Goal: Task Accomplishment & Management: Complete application form

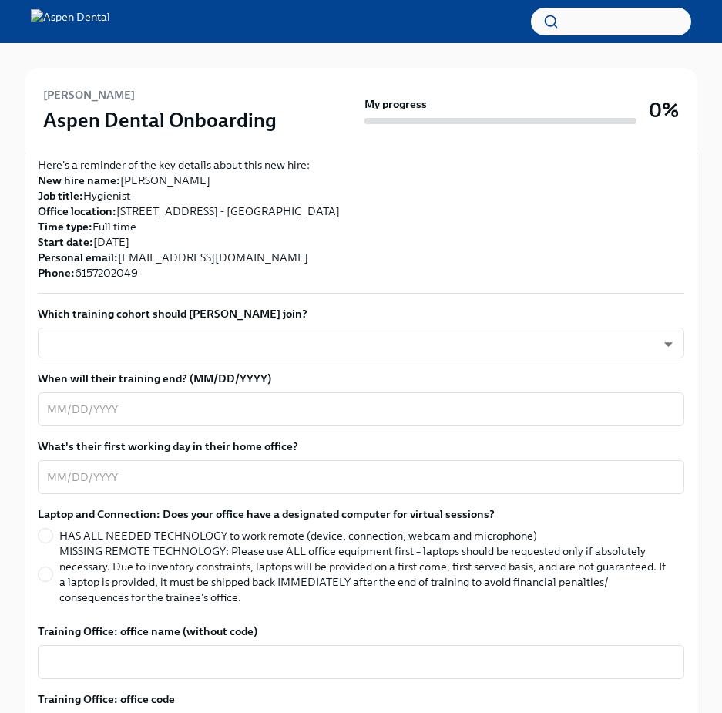
scroll to position [385, 0]
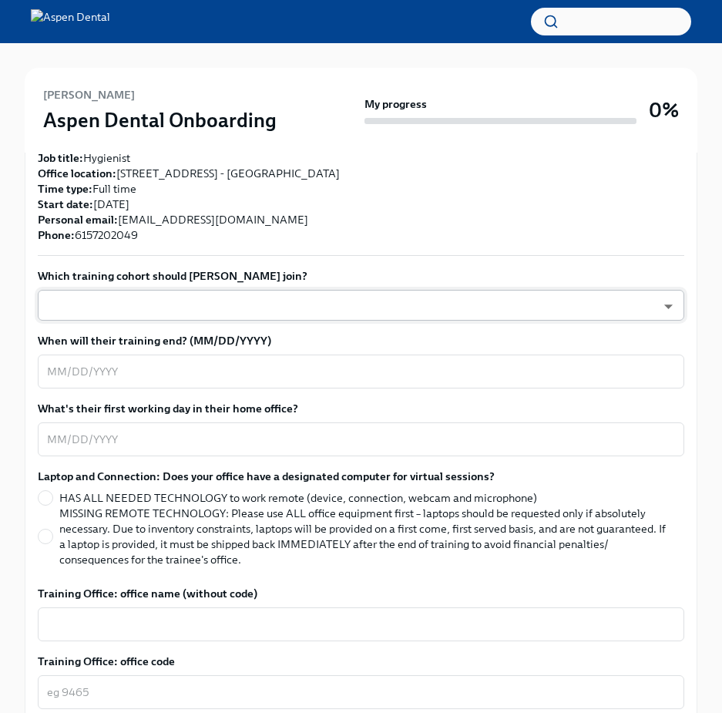
click at [290, 304] on body "[PERSON_NAME] Aspen Dental Onboarding My progress 0% 1 To do tasks Confirm trai…" at bounding box center [361, 671] width 722 height 2112
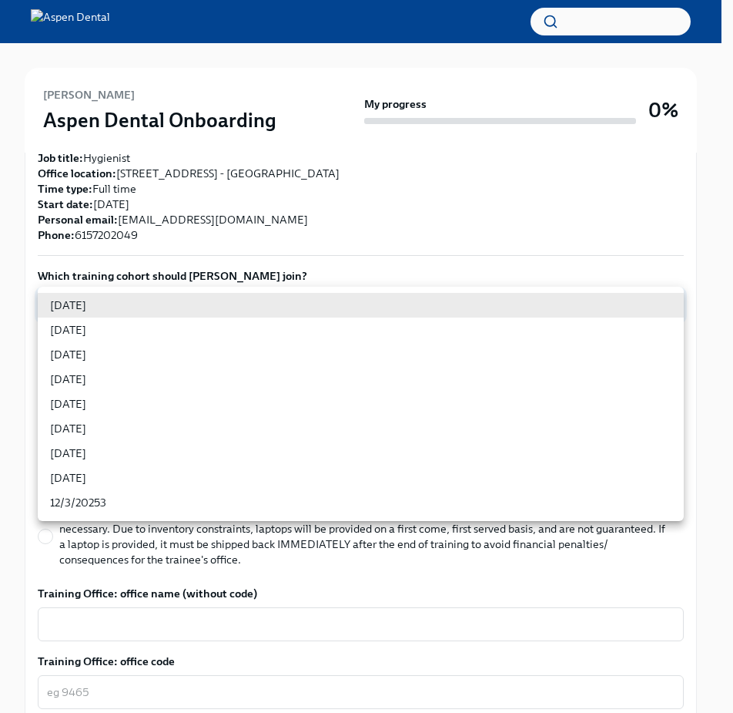
click at [277, 390] on li "[DATE]" at bounding box center [361, 379] width 646 height 25
type input "rtYPevC7n"
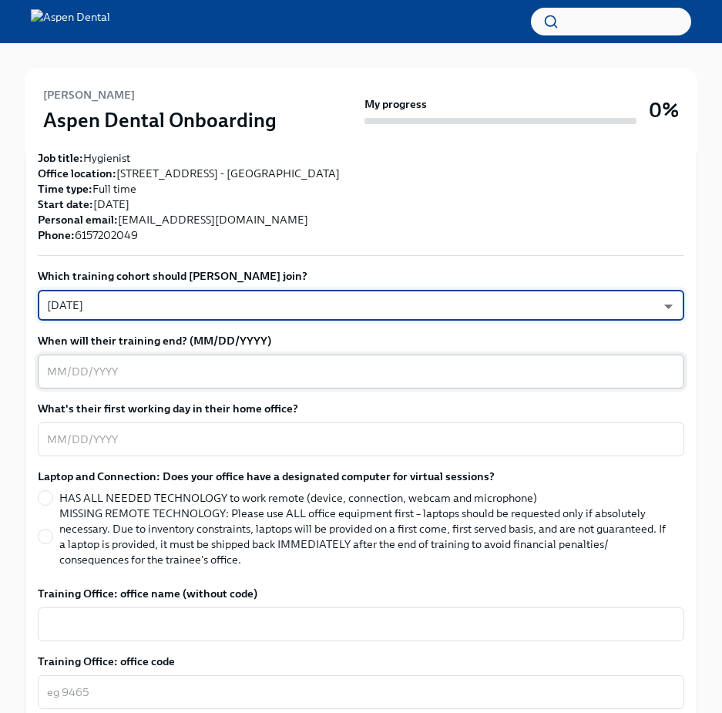
click at [284, 370] on textarea "When will their training end? (MM/DD/YYYY)" at bounding box center [361, 371] width 628 height 18
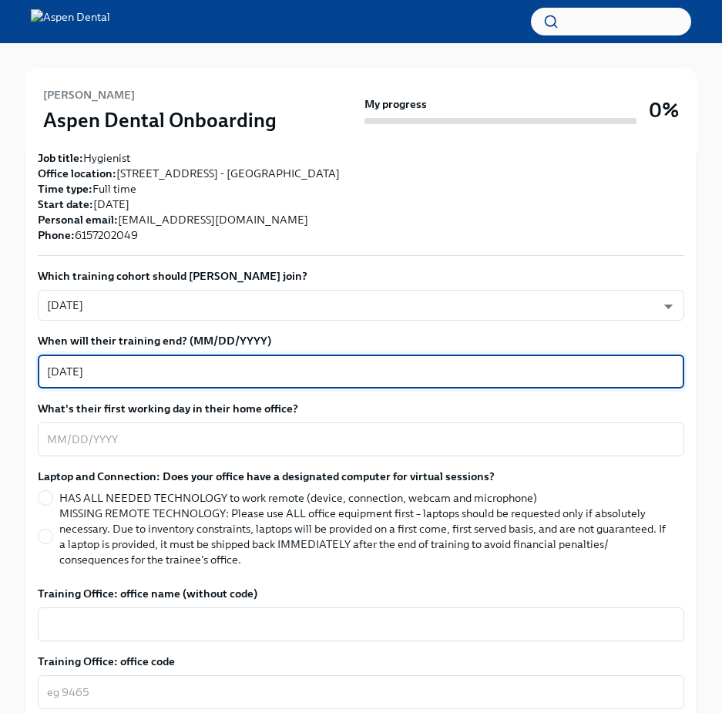
type textarea "[DATE]"
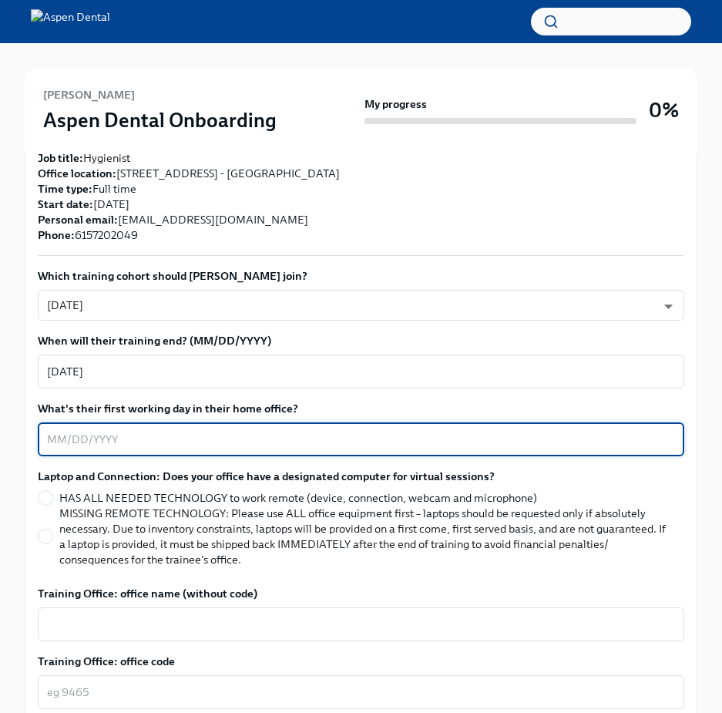
click at [374, 430] on textarea "What's their first working day in their home office?" at bounding box center [361, 439] width 628 height 18
type textarea "."
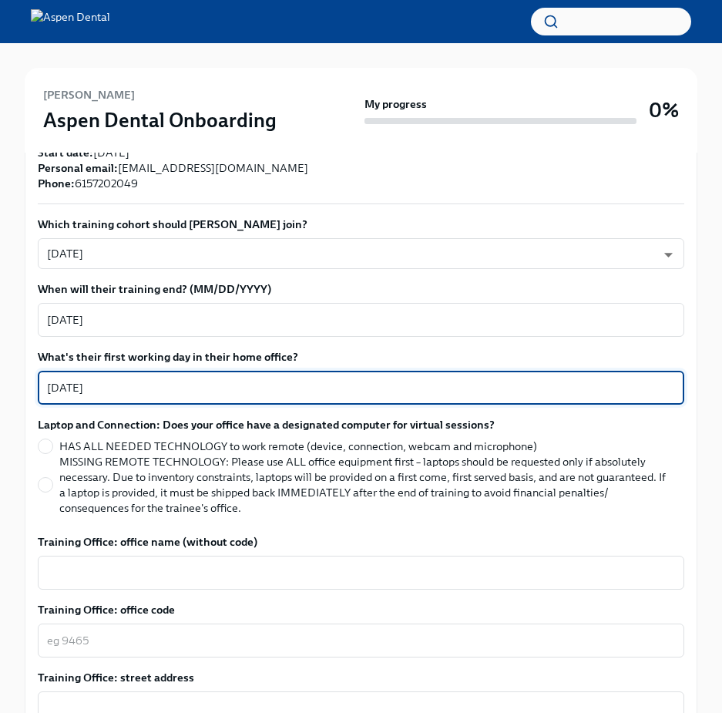
scroll to position [462, 0]
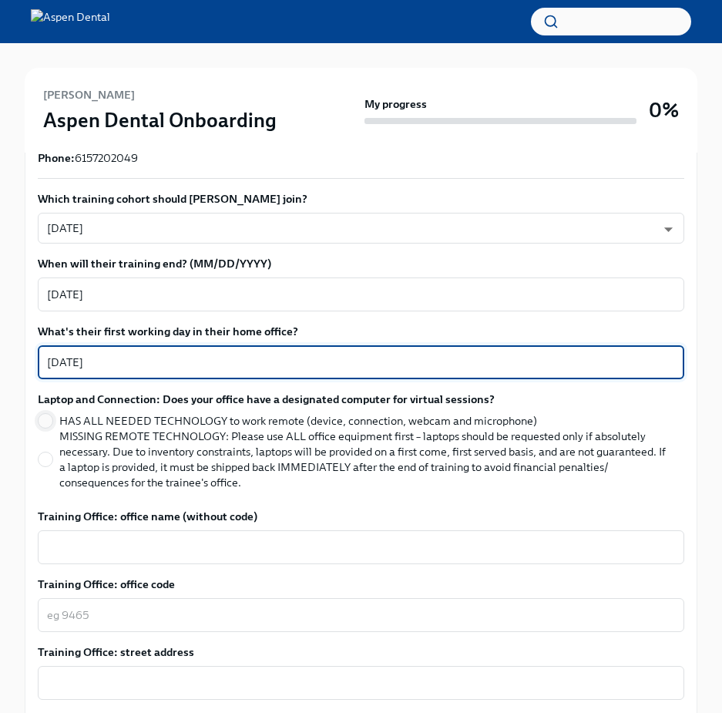
type textarea "[DATE]"
click at [52, 423] on span at bounding box center [45, 420] width 15 height 15
click at [52, 423] on input "HAS ALL NEEDED TECHNOLOGY to work remote (device, connection, webcam and microp…" at bounding box center [46, 421] width 14 height 14
radio input "true"
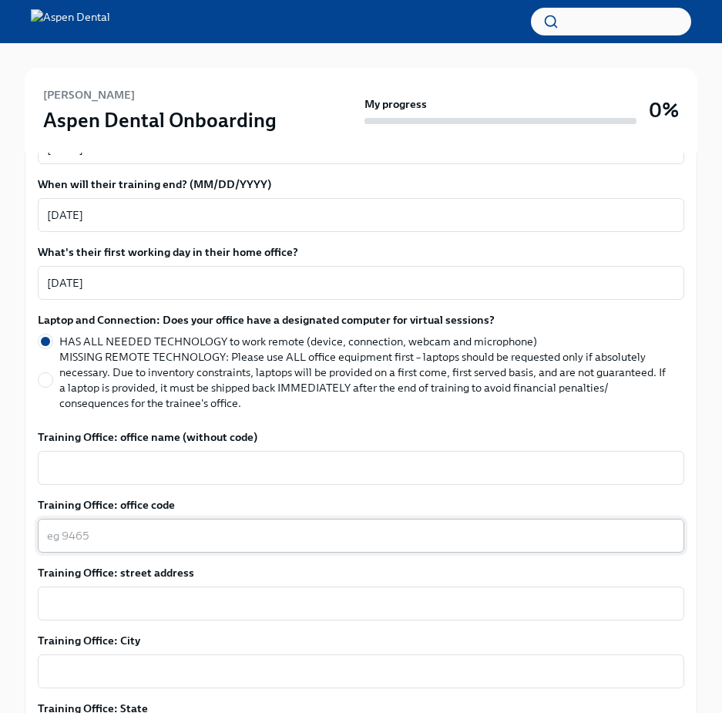
scroll to position [616, 0]
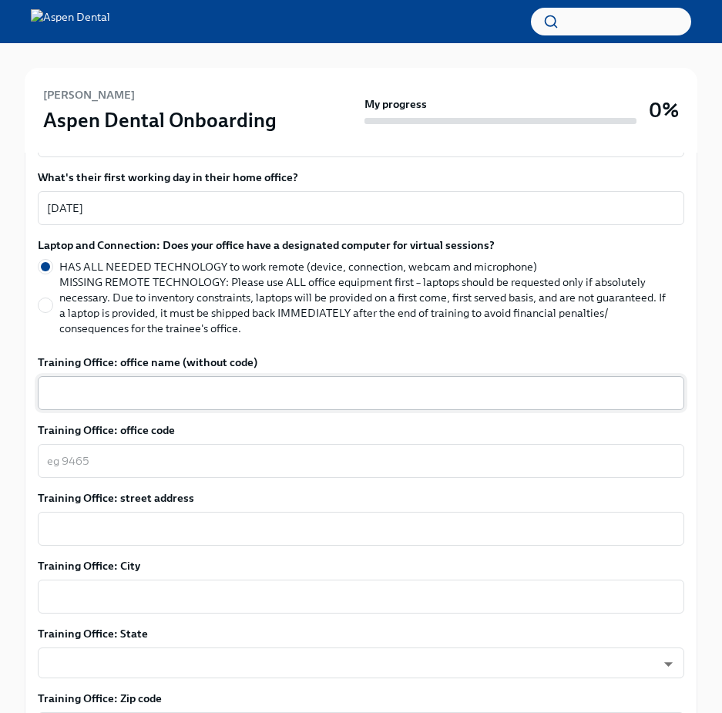
click at [118, 393] on textarea "Training Office: office name (without code)" at bounding box center [361, 393] width 628 height 18
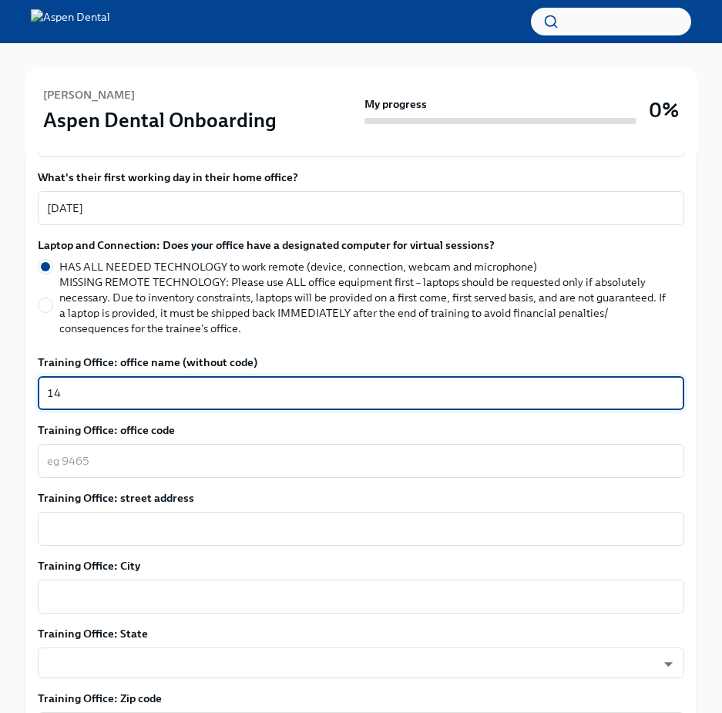
type textarea "1"
type textarea "[GEOGRAPHIC_DATA], [GEOGRAPHIC_DATA]"
click at [206, 457] on textarea "Training Office: office code" at bounding box center [361, 460] width 628 height 18
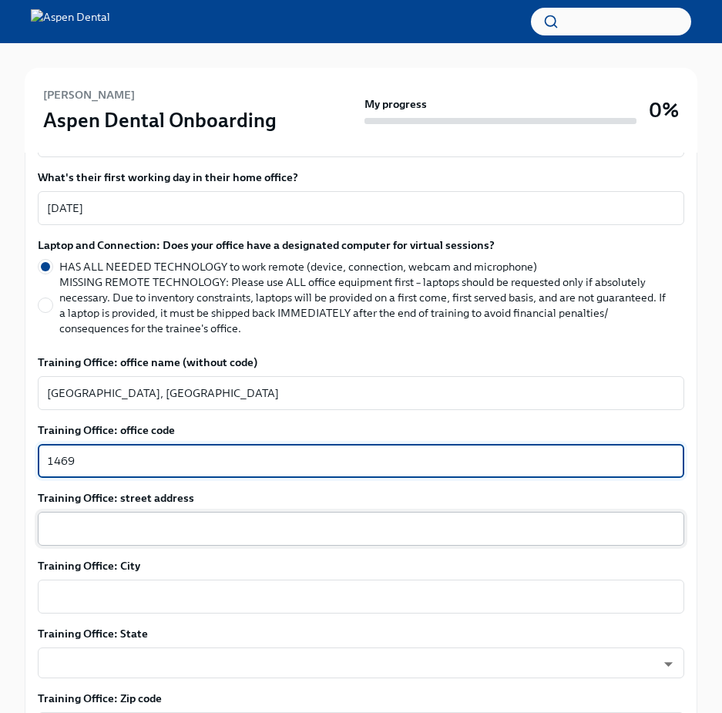
type textarea "1469"
click at [195, 521] on textarea "Training Office: street address" at bounding box center [361, 528] width 628 height 18
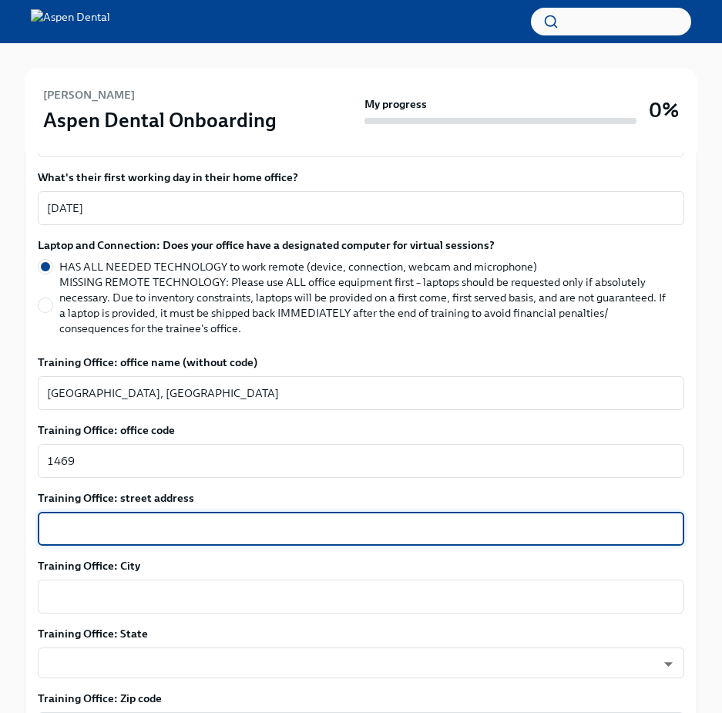
click at [354, 522] on textarea "Training Office: street address" at bounding box center [361, 528] width 628 height 18
paste textarea "[STREET_ADDRESS]"
drag, startPoint x: 310, startPoint y: 536, endPoint x: 149, endPoint y: 525, distance: 161.4
click at [149, 525] on textarea "[STREET_ADDRESS]" at bounding box center [361, 528] width 628 height 18
type textarea "[STREET_ADDRESS]"
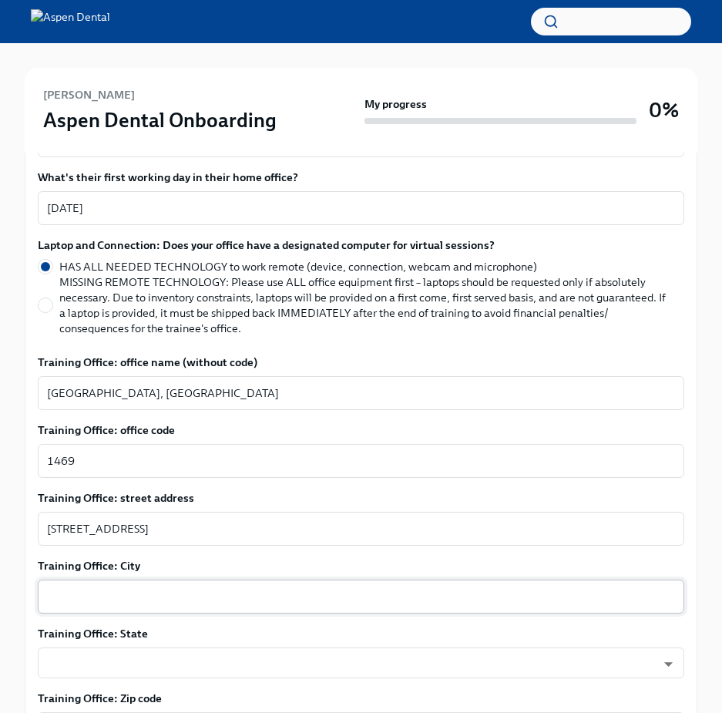
click at [163, 582] on div "x ​" at bounding box center [361, 596] width 646 height 34
paste textarea ", [GEOGRAPHIC_DATA]"
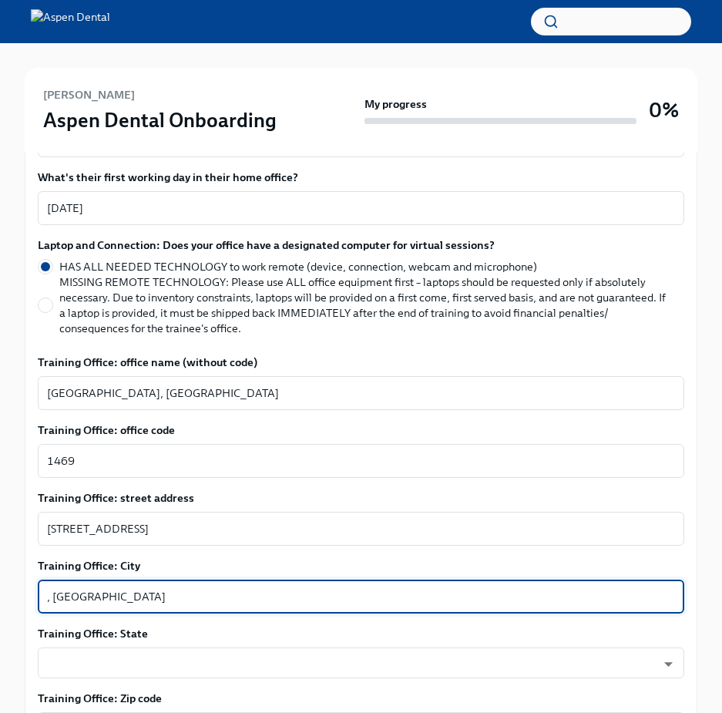
click at [55, 597] on textarea ", [GEOGRAPHIC_DATA]" at bounding box center [361, 596] width 628 height 18
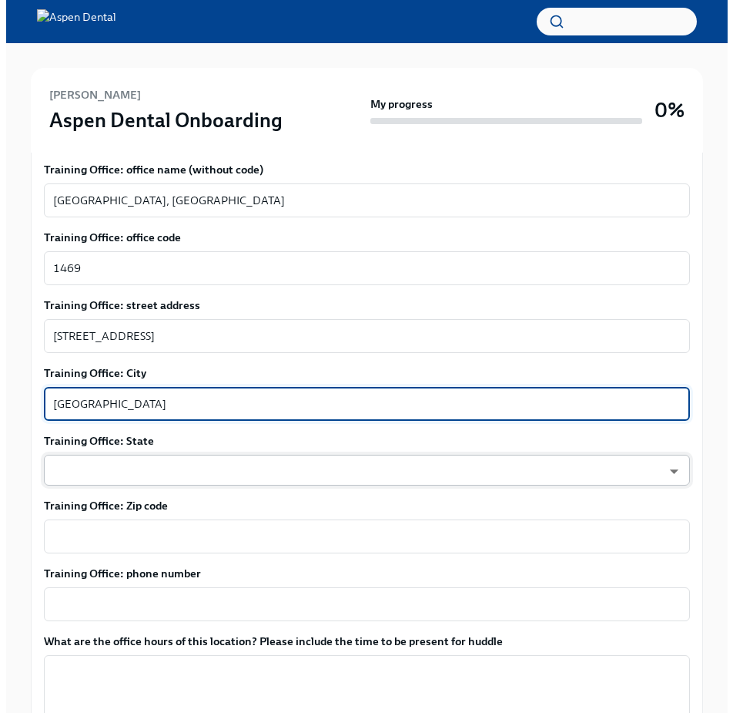
scroll to position [847, 0]
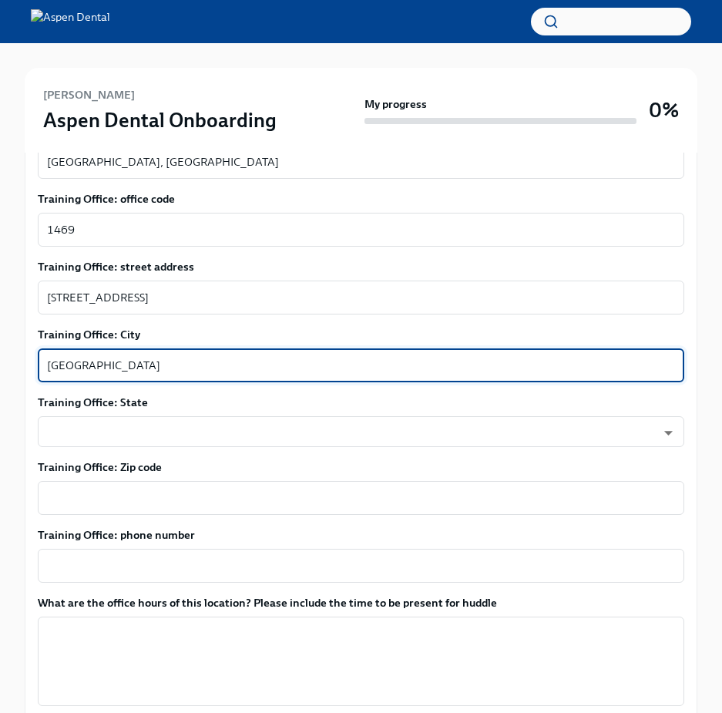
drag, startPoint x: 159, startPoint y: 364, endPoint x: 116, endPoint y: 368, distance: 43.3
click at [116, 368] on textarea "[GEOGRAPHIC_DATA]" at bounding box center [361, 365] width 628 height 18
type textarea "[GEOGRAPHIC_DATA], [GEOGRAPHIC_DATA]"
click at [118, 510] on div "x ​" at bounding box center [361, 498] width 646 height 34
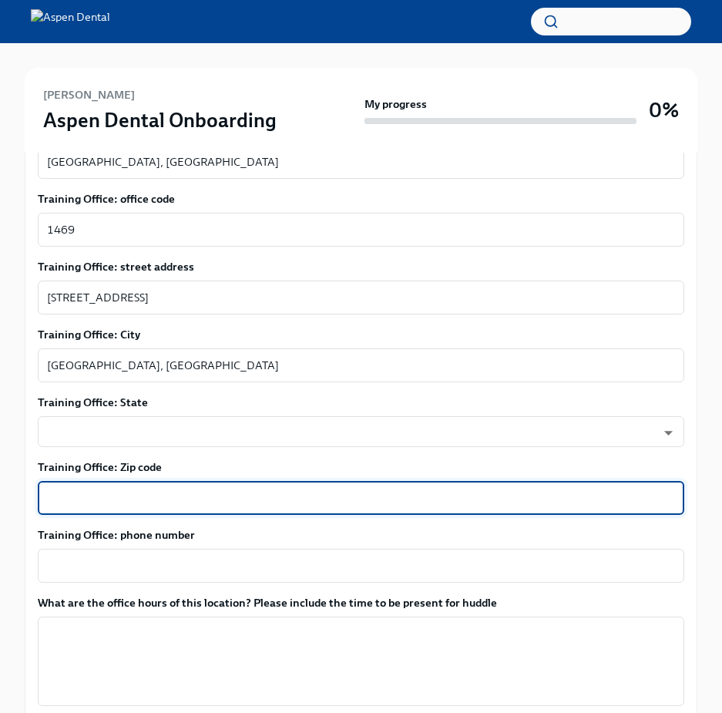
paste textarea "37115"
type textarea "37115"
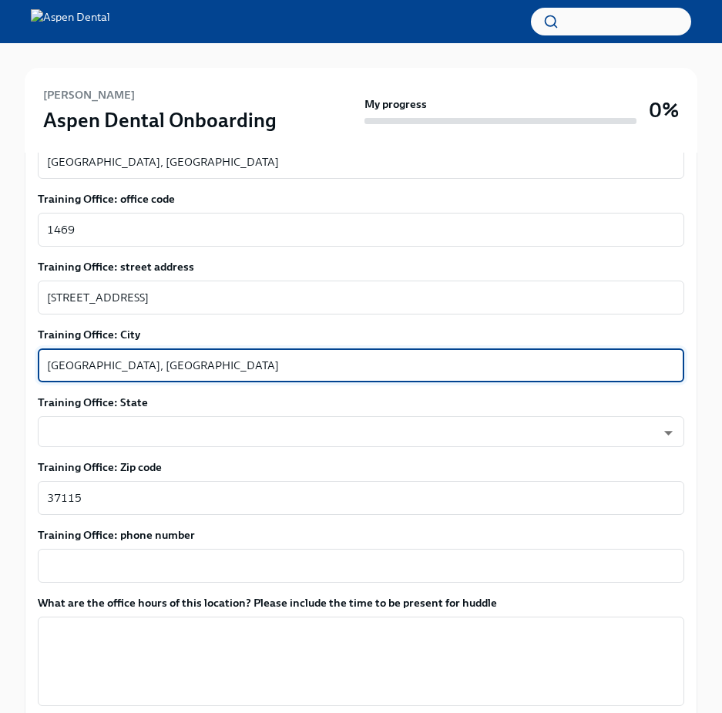
drag, startPoint x: 136, startPoint y: 361, endPoint x: 92, endPoint y: 367, distance: 44.3
click at [92, 367] on textarea "[GEOGRAPHIC_DATA], [GEOGRAPHIC_DATA]" at bounding box center [361, 365] width 628 height 18
type textarea "[GEOGRAPHIC_DATA]"
click at [186, 418] on body "[PERSON_NAME] Aspen Dental Onboarding My progress 0% 1 To do tasks Confirm trai…" at bounding box center [361, 209] width 722 height 2112
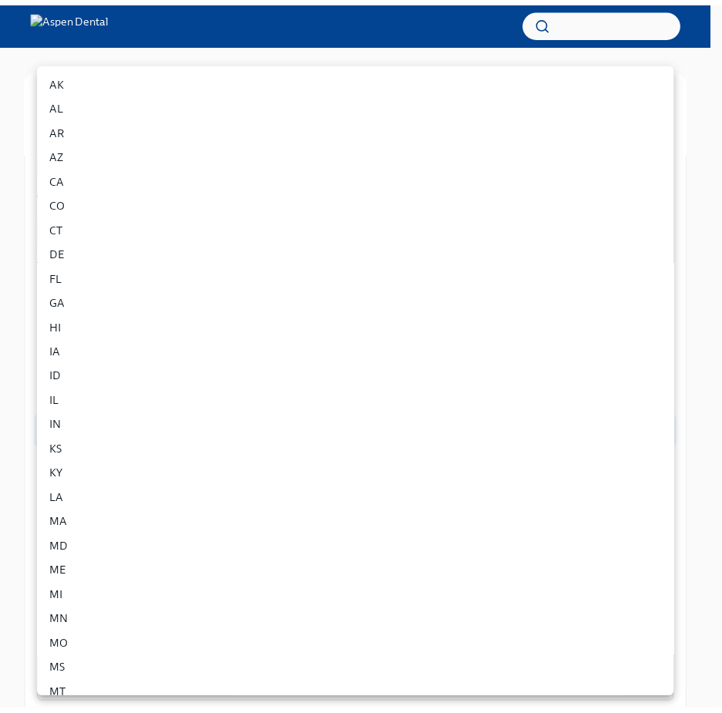
scroll to position [606, 0]
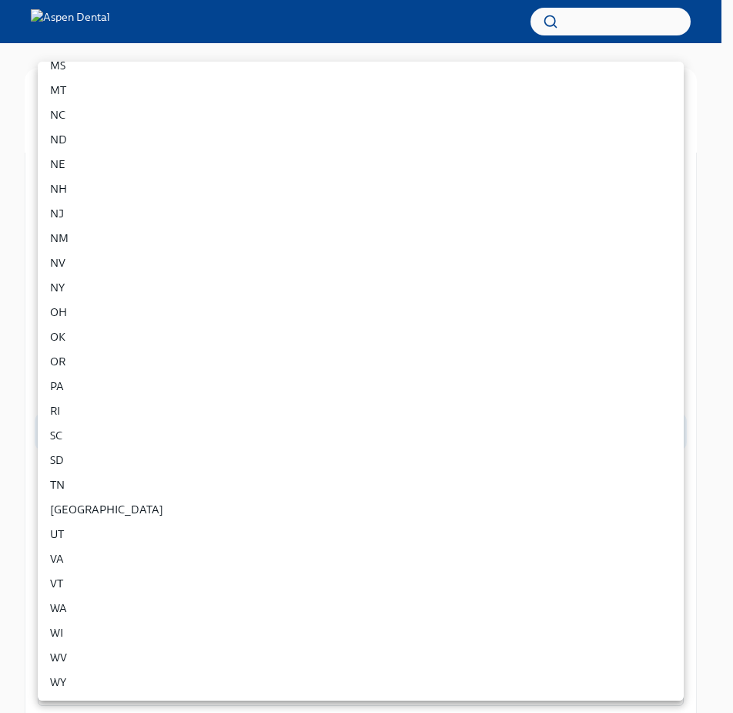
click at [164, 487] on li "TN" at bounding box center [361, 484] width 646 height 25
type input "OfPr9MNI5"
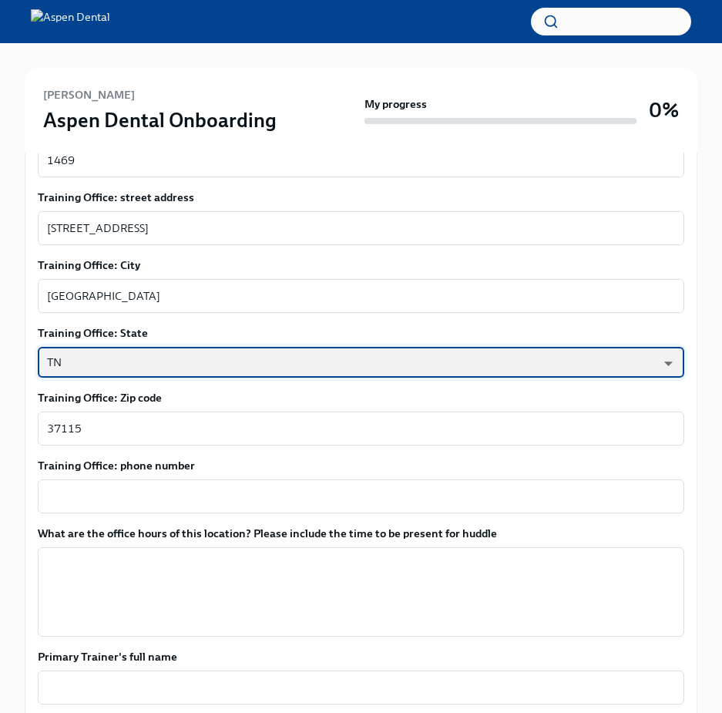
scroll to position [924, 0]
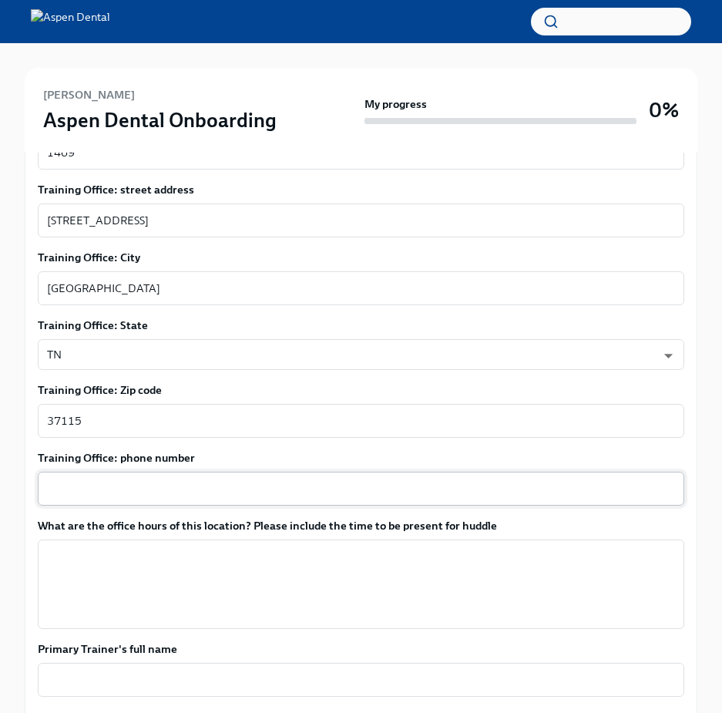
click at [308, 476] on div "x ​" at bounding box center [361, 488] width 646 height 34
paste textarea "[PHONE_NUMBER]"
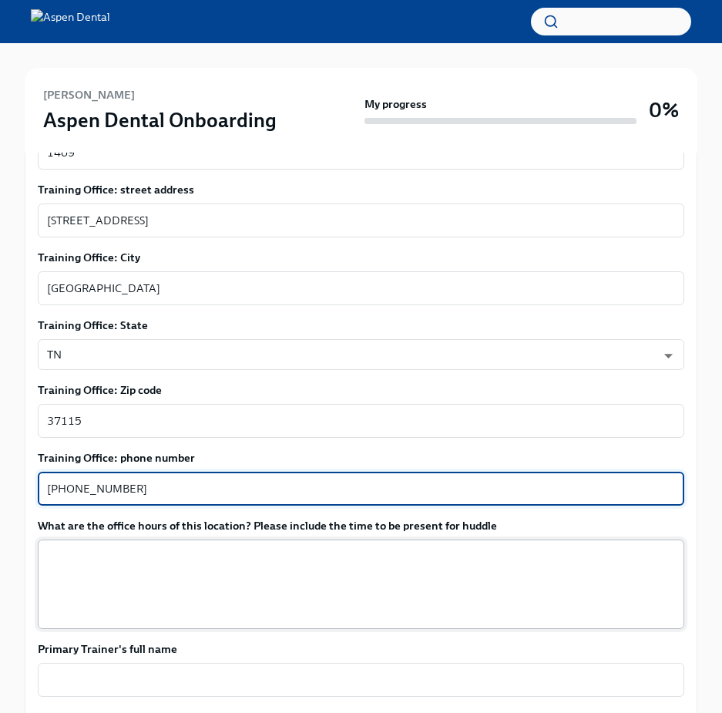
type textarea "[PHONE_NUMBER]"
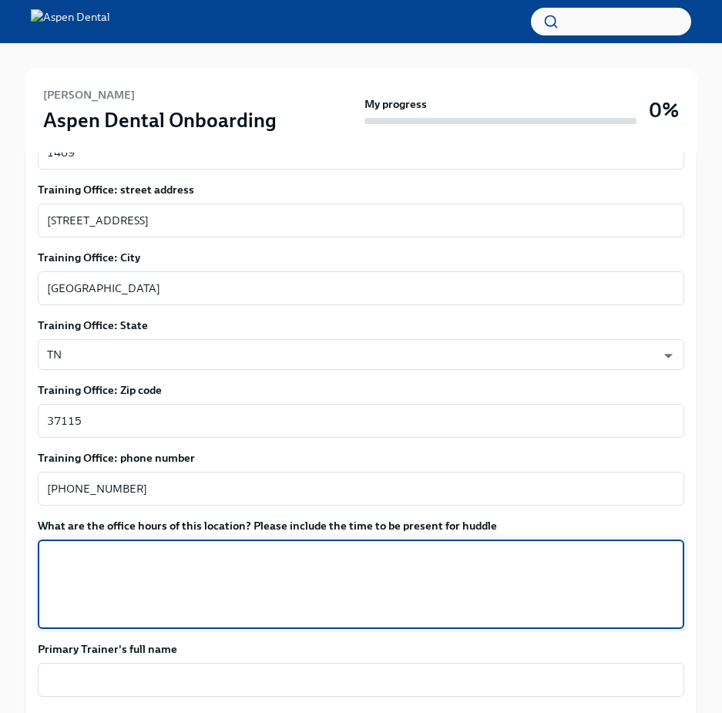
click at [356, 575] on textarea "What are the office hours of this location? Please include the time to be prese…" at bounding box center [361, 584] width 628 height 74
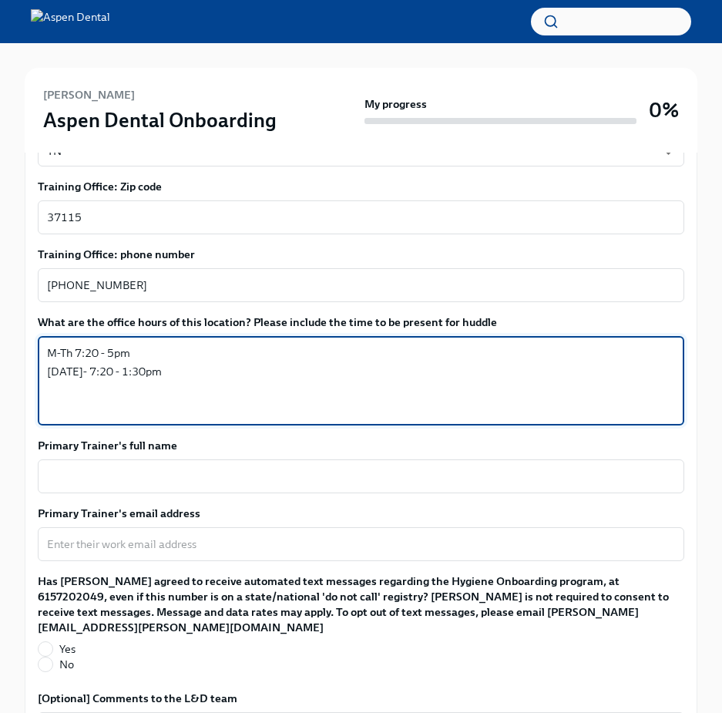
scroll to position [1155, 0]
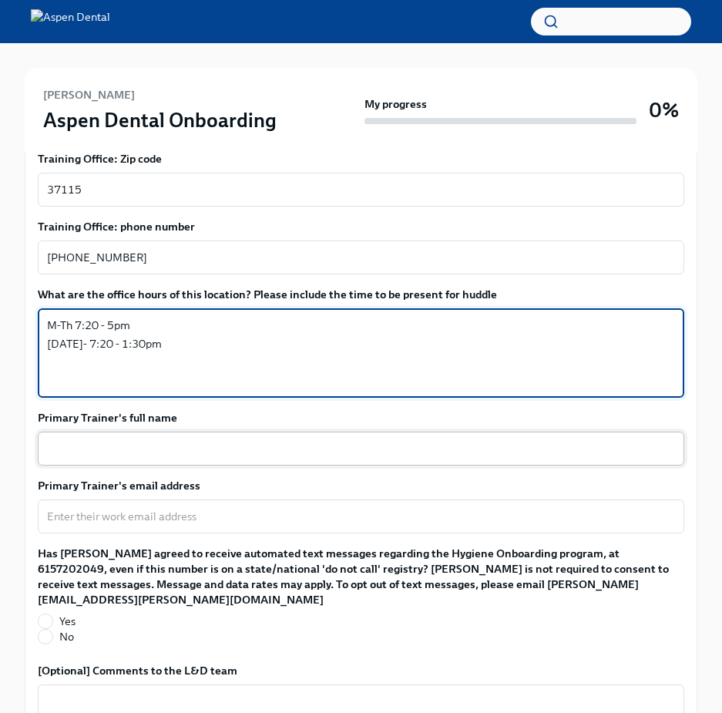
type textarea "M-Th 7:20 - 5pm [DATE]- 7:20 - 1:30pm"
click at [310, 436] on div "x ​" at bounding box center [361, 448] width 646 height 34
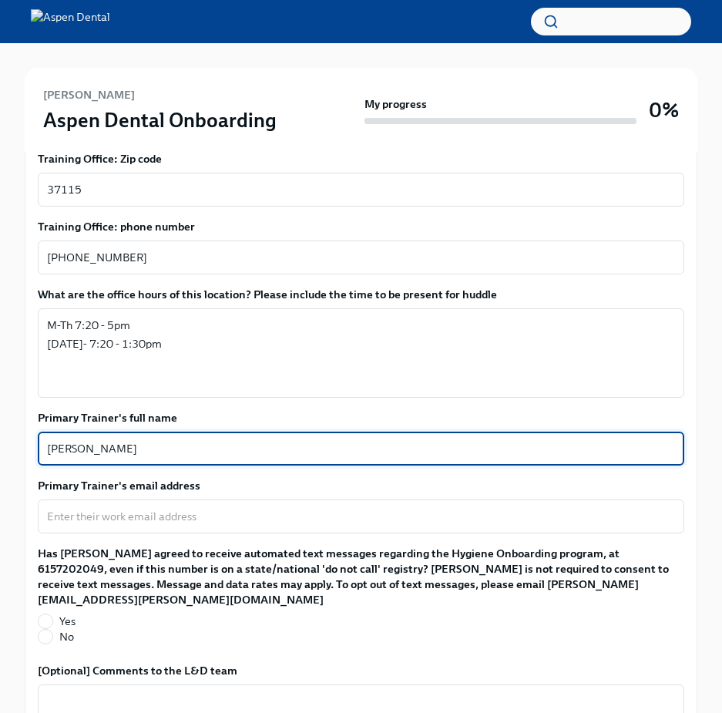
type textarea "[PERSON_NAME]"
click at [255, 511] on textarea "Primary Trainer's email address" at bounding box center [361, 516] width 628 height 18
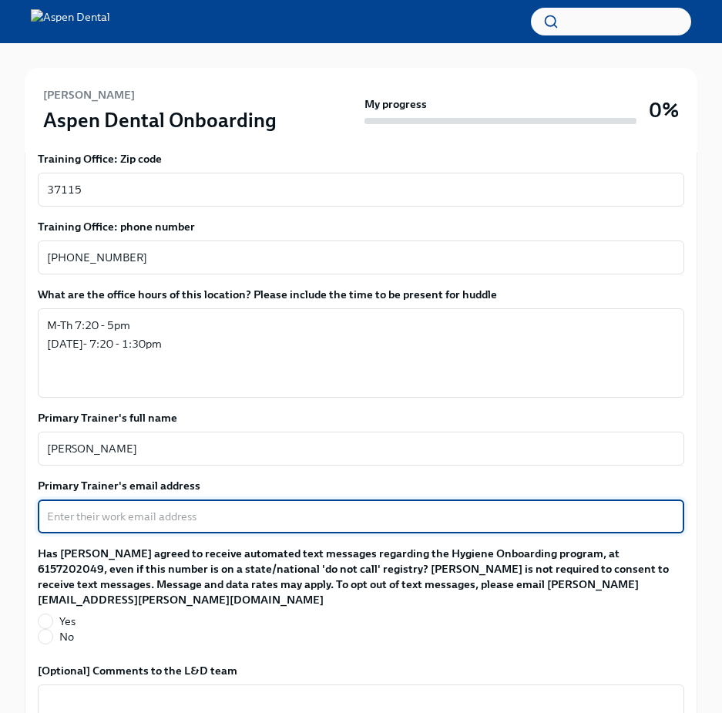
paste textarea "[EMAIL_ADDRESS][PERSON_NAME][DOMAIN_NAME]"
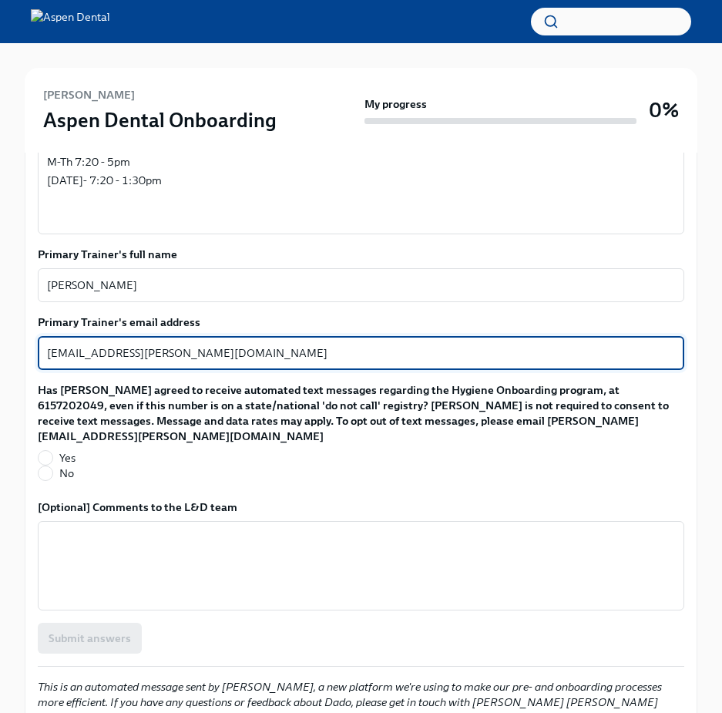
scroll to position [1369, 0]
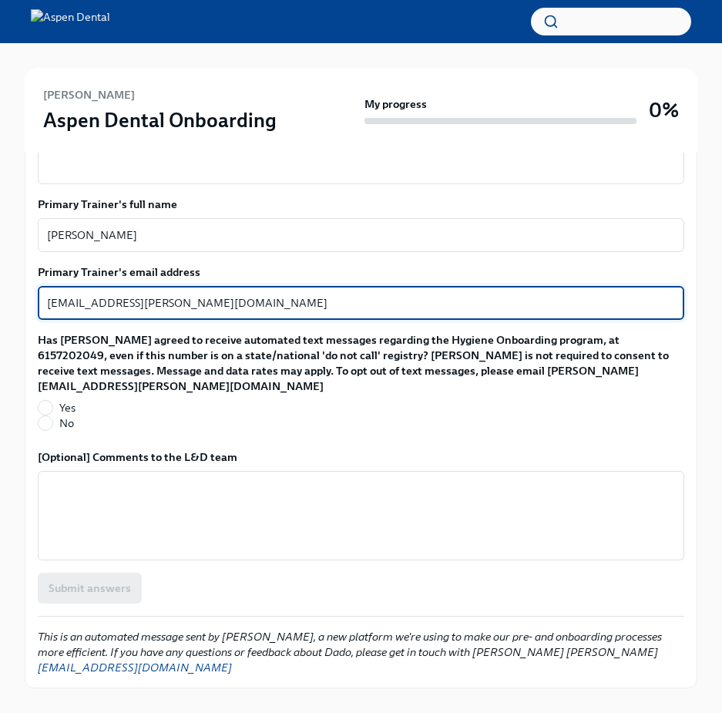
type textarea "[EMAIL_ADDRESS][PERSON_NAME][DOMAIN_NAME]"
click at [56, 415] on label "No" at bounding box center [355, 422] width 634 height 15
click at [52, 416] on input "No" at bounding box center [46, 423] width 14 height 14
radio input "true"
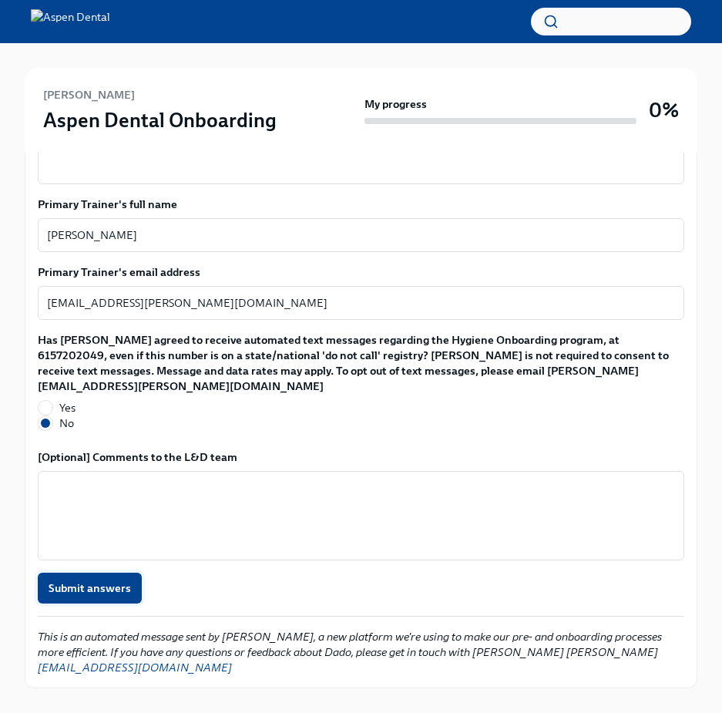
click at [92, 580] on span "Submit answers" at bounding box center [90, 587] width 82 height 15
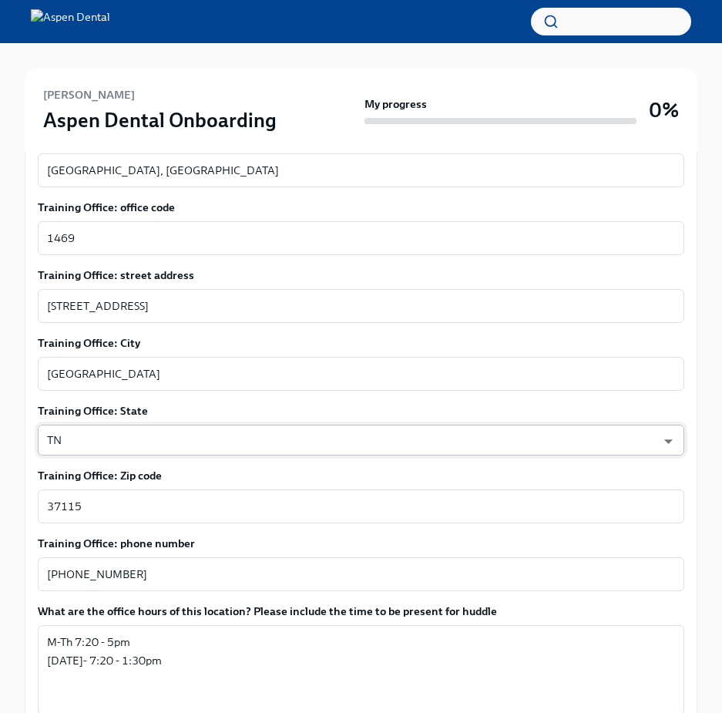
type textarea "[EMAIL_ADDRESS][PERSON_NAME][DOMAIN_NAME]"
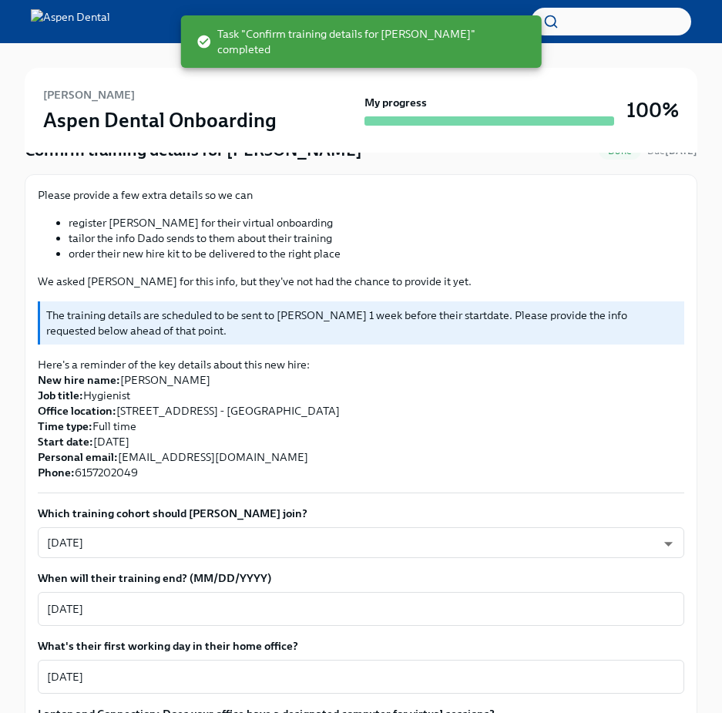
scroll to position [136, 0]
